Goal: Information Seeking & Learning: Find specific fact

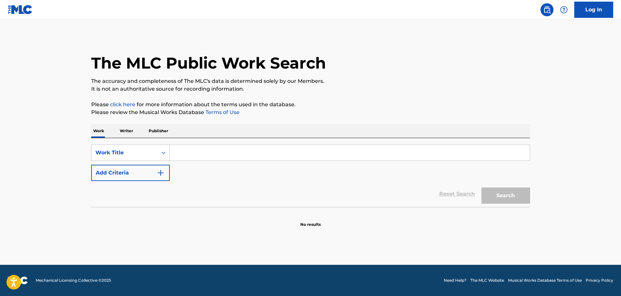
drag, startPoint x: 208, startPoint y: 150, endPoint x: 205, endPoint y: 150, distance: 3.6
click at [208, 150] on input "Search Form" at bounding box center [350, 153] width 360 height 16
paste input "Mammas Don'T Let Your Cowboys Grow Up To Be Babies"
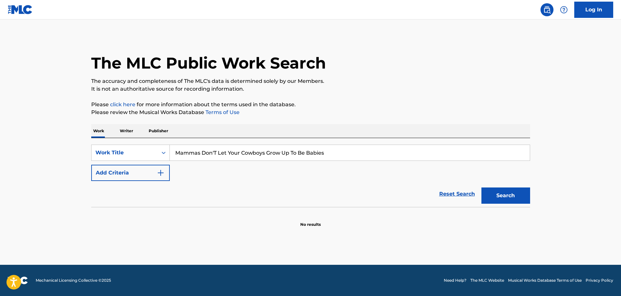
type input "Mammas Don'T Let Your Cowboys Grow Up To Be Babies"
click at [159, 171] on img "Search Form" at bounding box center [161, 173] width 8 height 8
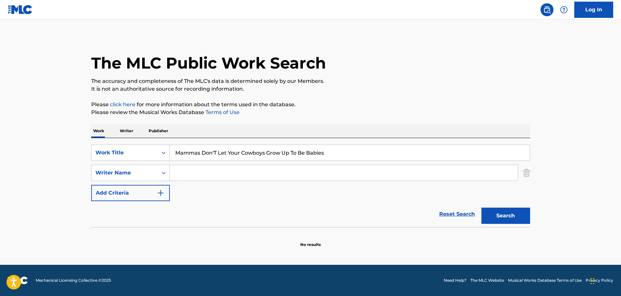
drag, startPoint x: 196, startPoint y: 171, endPoint x: 203, endPoint y: 178, distance: 9.2
click at [196, 171] on input "Search Form" at bounding box center [344, 173] width 348 height 16
paste input "Patsy Bruce"
type input "Patsy Bruce"
click at [525, 217] on button "Search" at bounding box center [505, 215] width 49 height 16
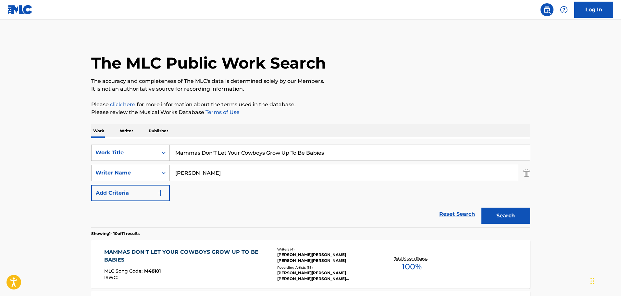
click at [180, 259] on div "MAMMAS DON'T LET YOUR COWBOYS GROW UP TO BE BABIES" at bounding box center [184, 256] width 161 height 16
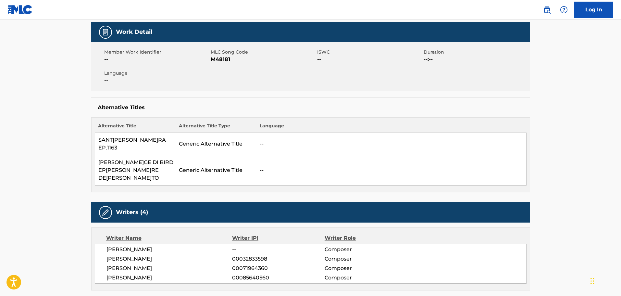
scroll to position [162, 0]
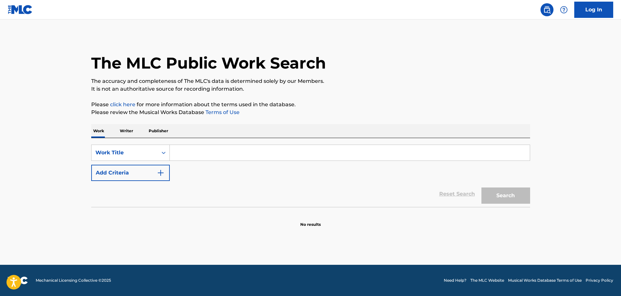
drag, startPoint x: 169, startPoint y: 173, endPoint x: 157, endPoint y: 171, distance: 12.1
click at [168, 173] on button "Add Criteria" at bounding box center [130, 173] width 79 height 16
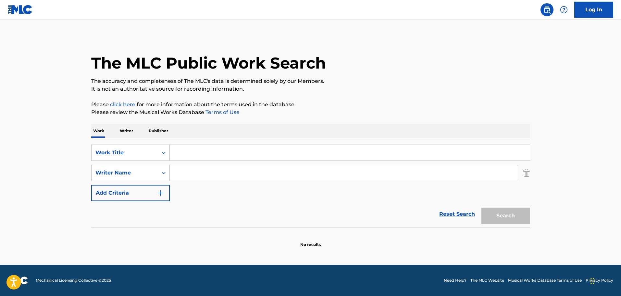
click at [177, 154] on input "Search Form" at bounding box center [350, 153] width 360 height 16
paste input "ALONE"
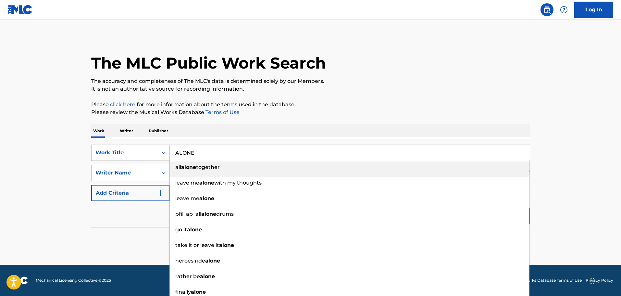
type input "ALONE"
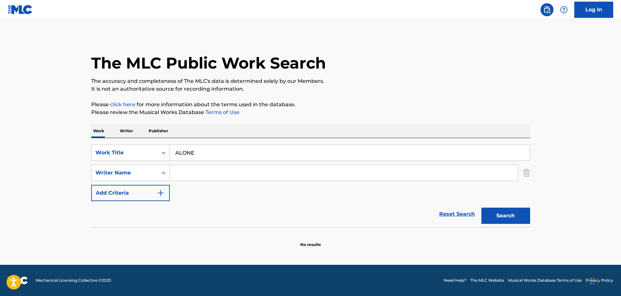
drag, startPoint x: 188, startPoint y: 166, endPoint x: 195, endPoint y: 168, distance: 7.0
click at [188, 166] on input "Search Form" at bounding box center [344, 173] width 348 height 16
paste input "ALONE"
click at [200, 170] on input "ALONE" at bounding box center [344, 173] width 348 height 16
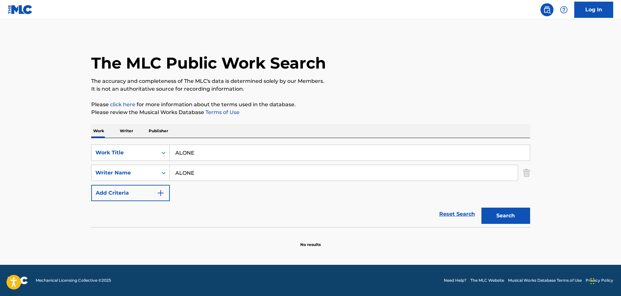
paste input "[PERSON_NAME]"
type input "[PERSON_NAME]"
click at [515, 220] on button "Search" at bounding box center [505, 215] width 49 height 16
